Goal: Obtain resource: Download file/media

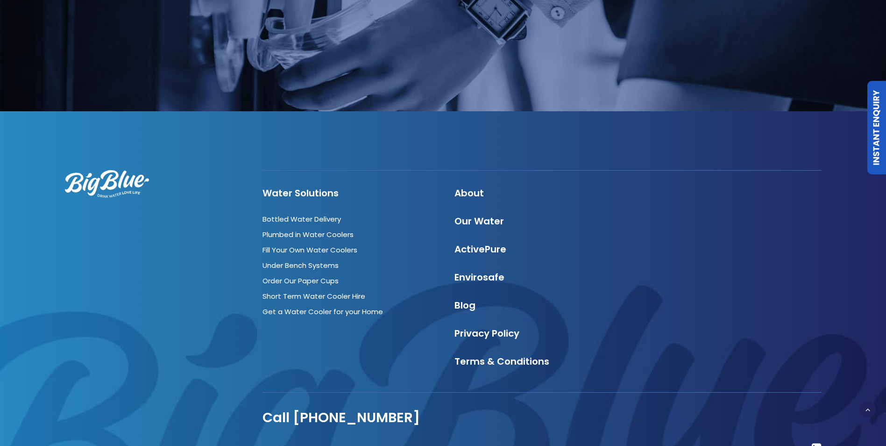
scroll to position [2705, 0]
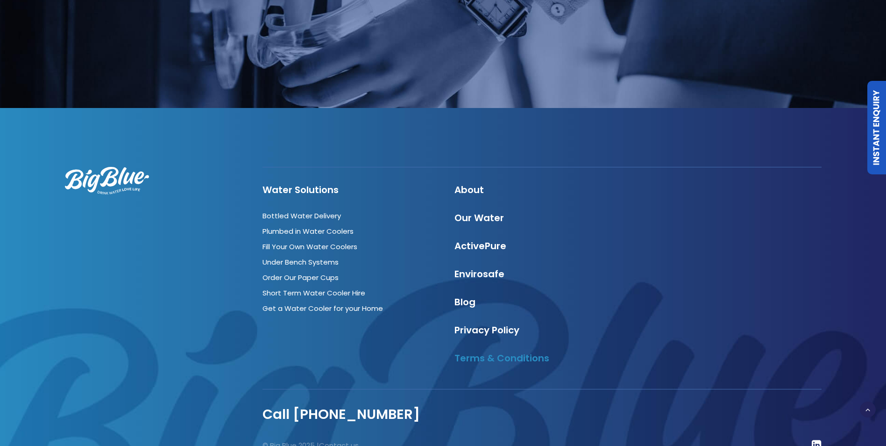
click at [470, 351] on link "Terms & Conditions" at bounding box center [502, 357] width 95 height 13
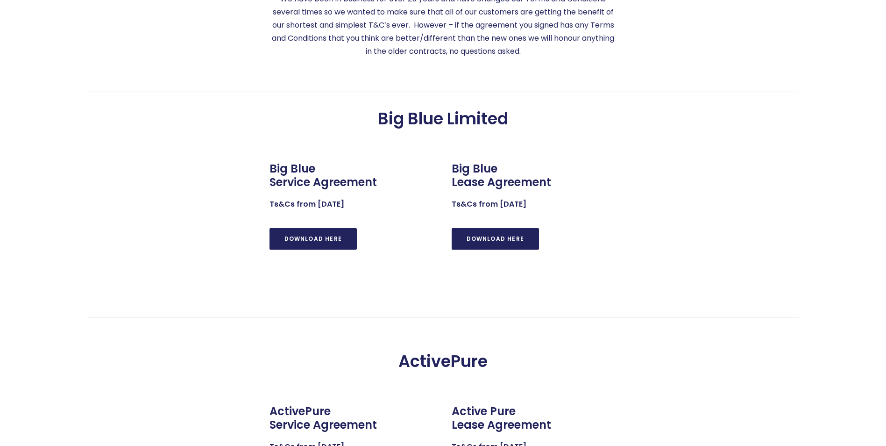
scroll to position [276, 0]
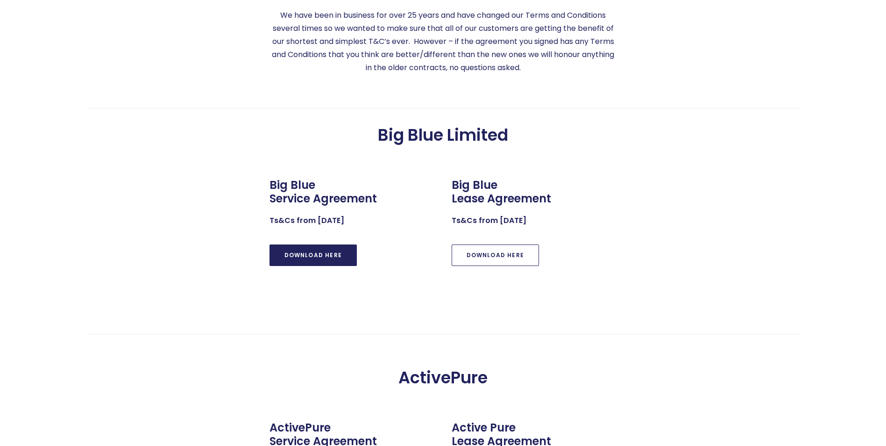
click at [500, 255] on link "DOWNLOAD HERE" at bounding box center [496, 254] width 88 height 21
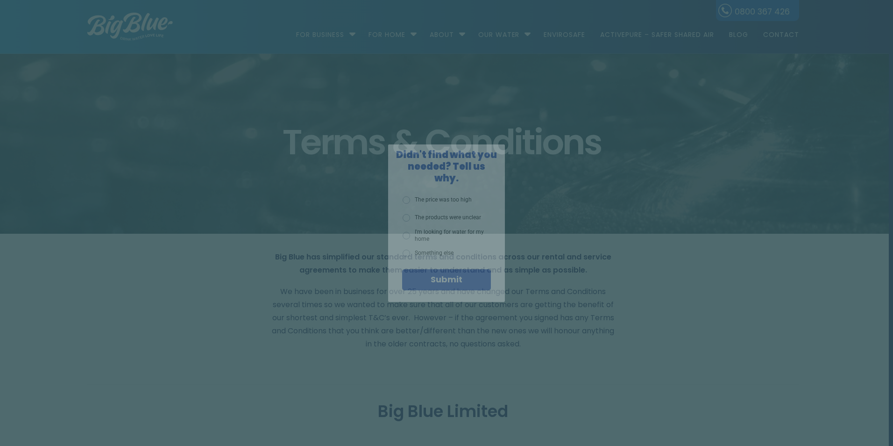
click at [336, 33] on div "X Didn't find what you needed? Tell us why. The price was too high The products…" at bounding box center [446, 223] width 893 height 446
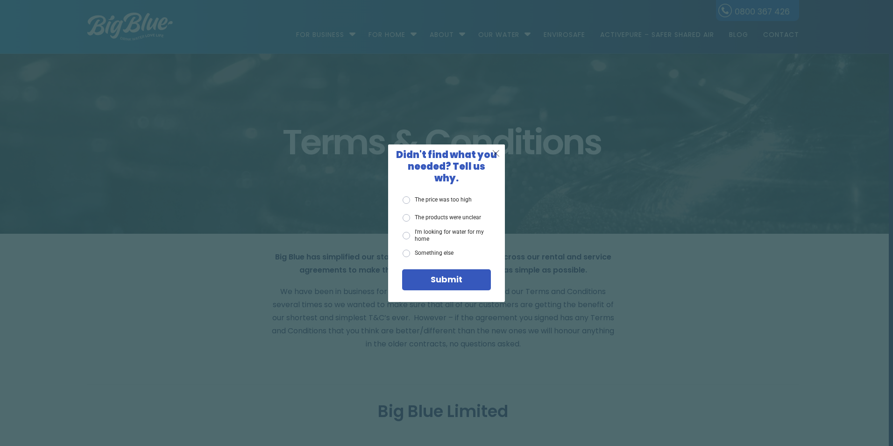
click at [497, 157] on span "X" at bounding box center [496, 153] width 8 height 12
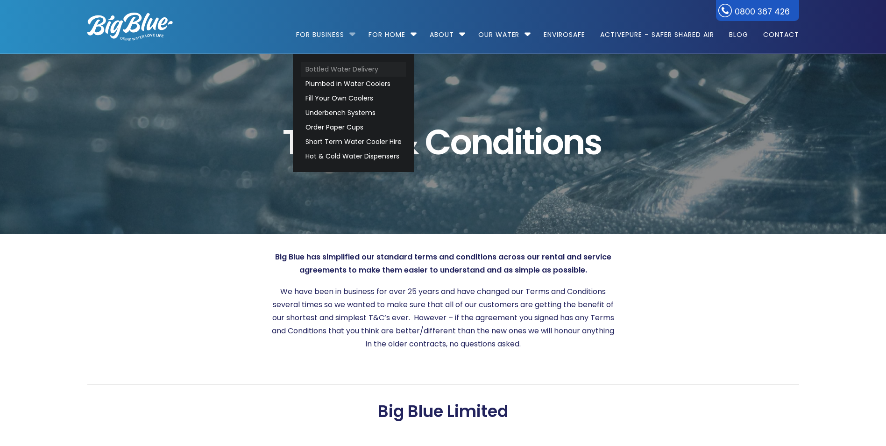
click at [329, 73] on link "Bottled Water Delivery" at bounding box center [353, 69] width 105 height 14
